Goal: Navigation & Orientation: Find specific page/section

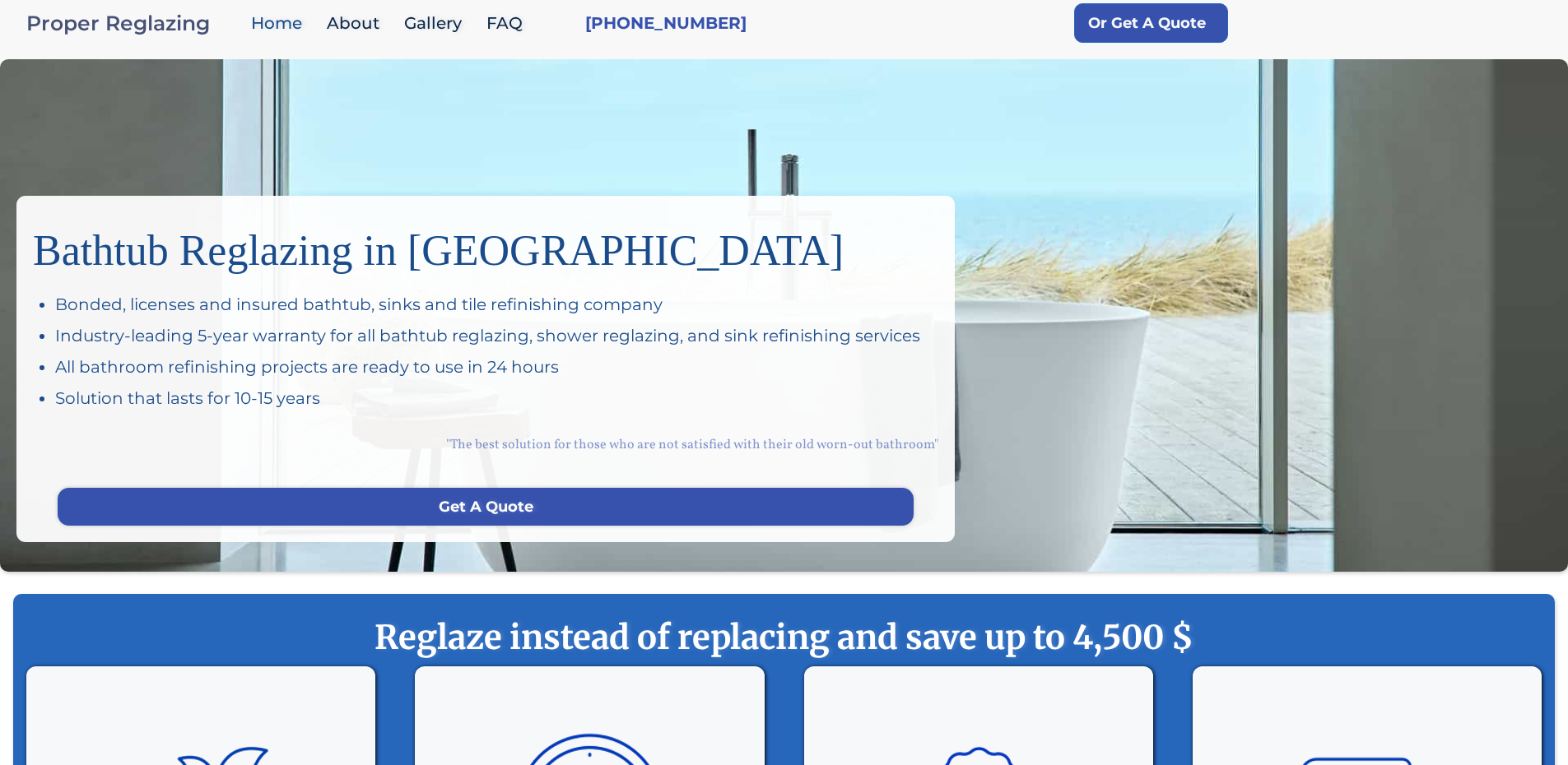
click at [185, 29] on div "Proper Reglazing" at bounding box center [134, 23] width 216 height 23
click at [440, 18] on link "Gallery" at bounding box center [437, 23] width 82 height 35
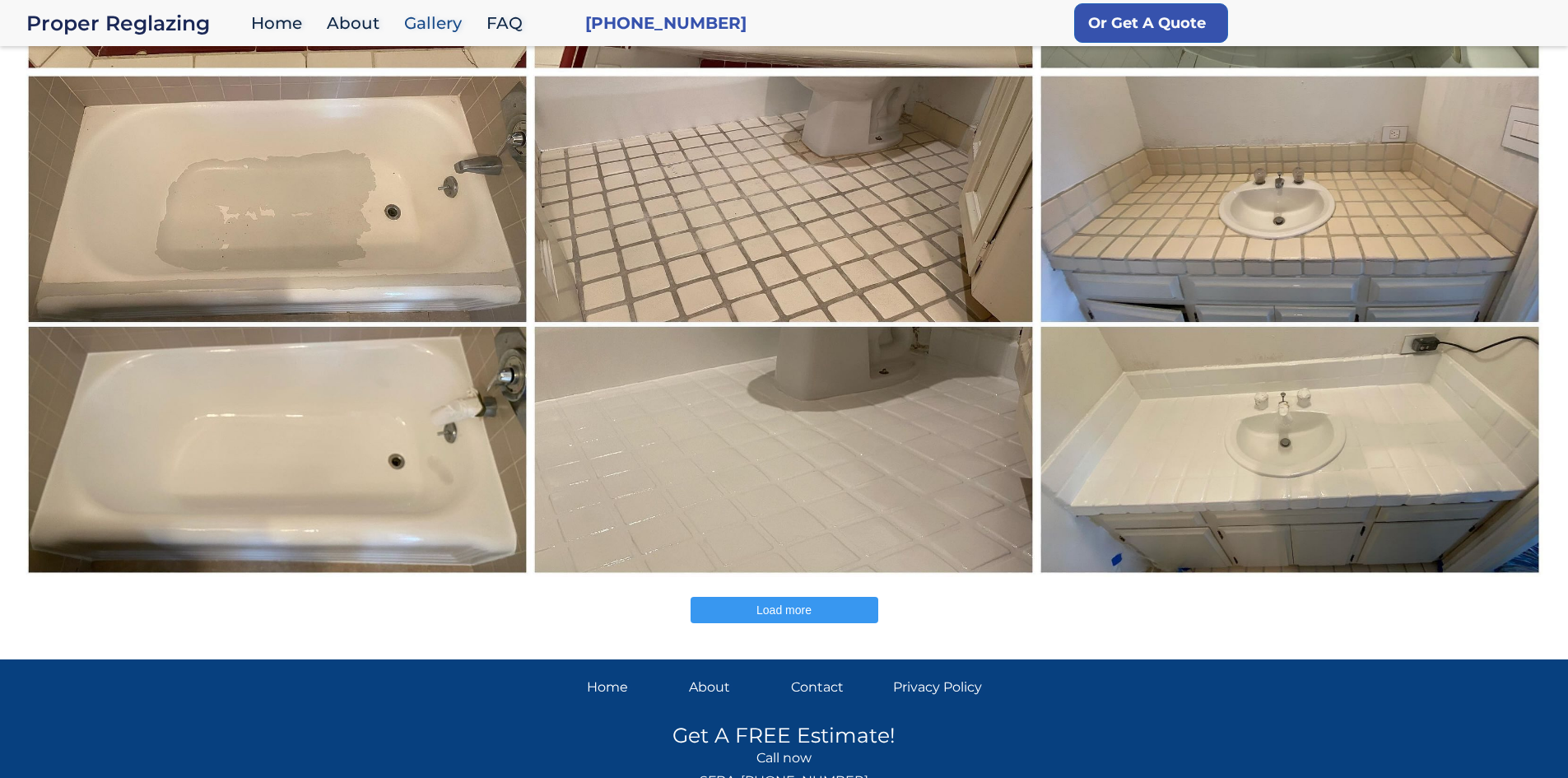
scroll to position [668, 0]
